Goal: Task Accomplishment & Management: Use online tool/utility

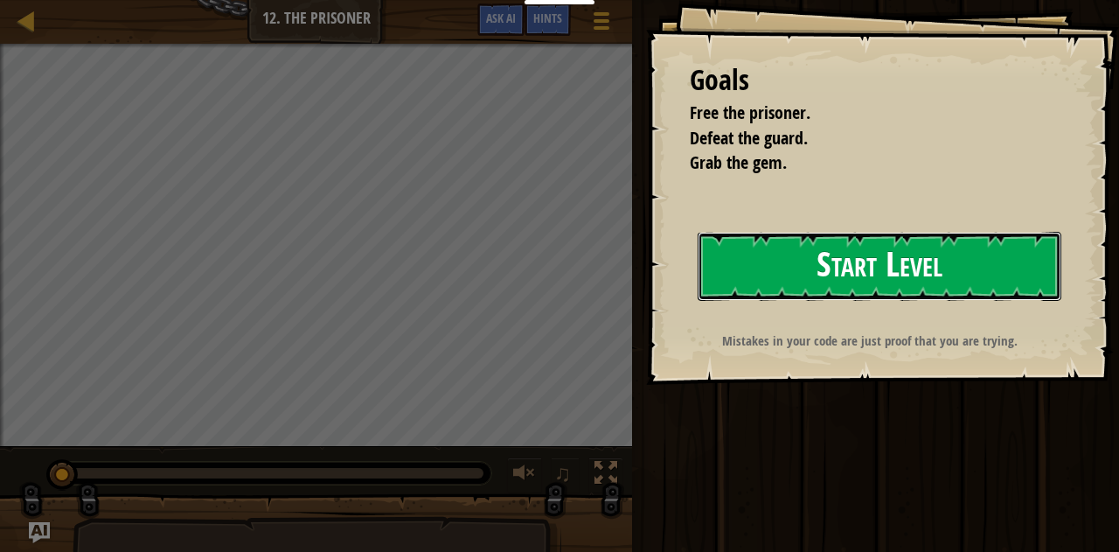
click at [916, 282] on button "Start Level" at bounding box center [880, 266] width 365 height 69
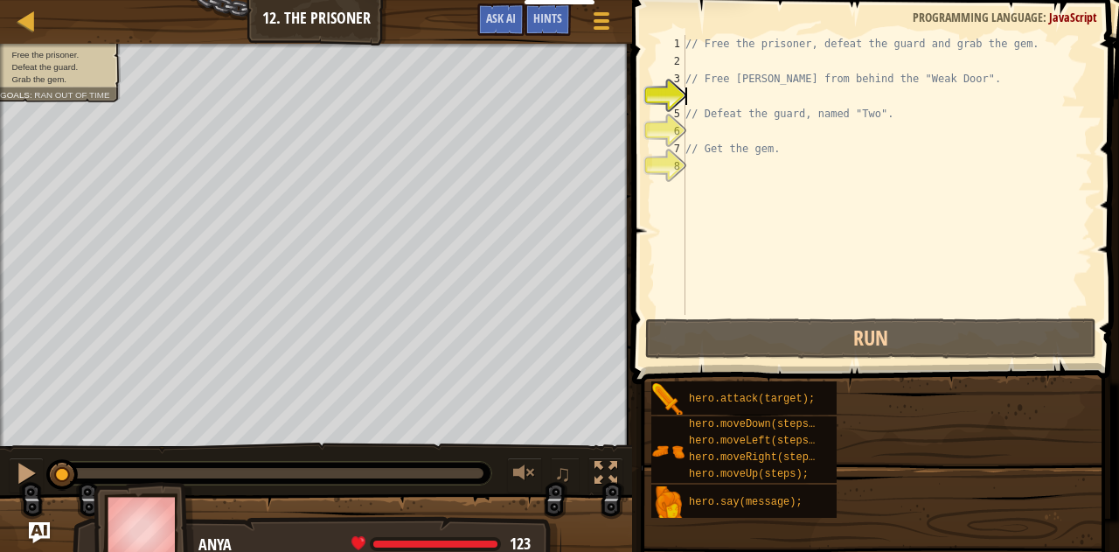
click at [790, 146] on div "// Free the prisoner, defeat the guard and grab the gem. // Free [PERSON_NAME] …" at bounding box center [887, 192] width 411 height 315
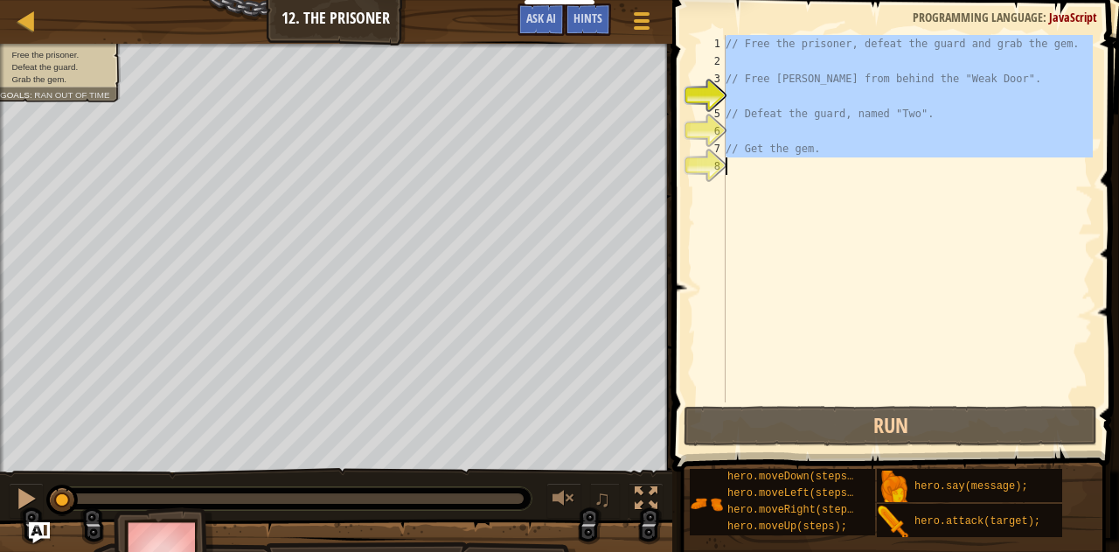
type textarea "// Get the gem."
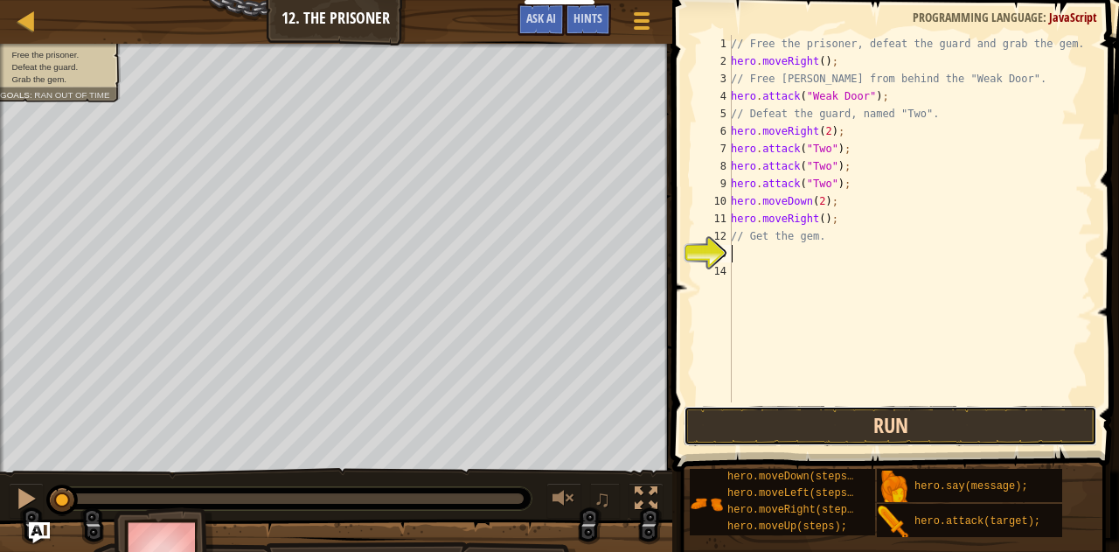
click at [898, 421] on button "Run" at bounding box center [891, 426] width 414 height 40
